Goal: Information Seeking & Learning: Learn about a topic

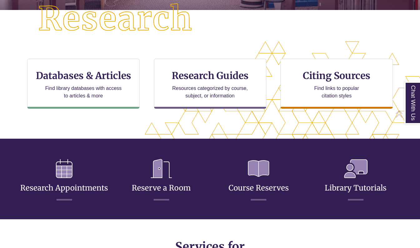
scroll to position [219, 367]
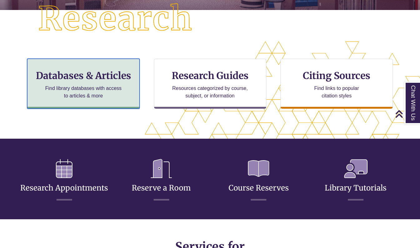
click at [71, 95] on p "Find library databases with access to articles & more" at bounding box center [83, 92] width 81 height 15
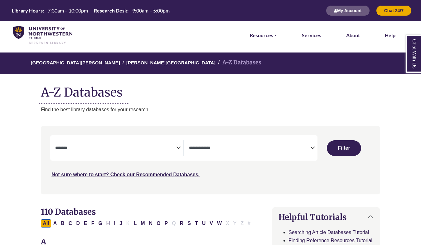
select select "Database Subject Filter"
select select "Database Types Filter"
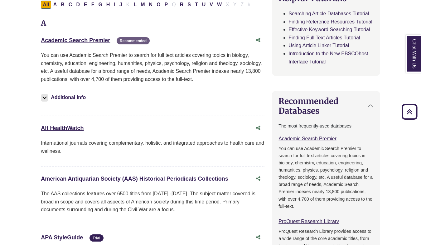
scroll to position [218, 0]
click at [83, 39] on link "Academic Search Premier This link opens in a new window" at bounding box center [75, 40] width 69 height 6
